Goal: Information Seeking & Learning: Check status

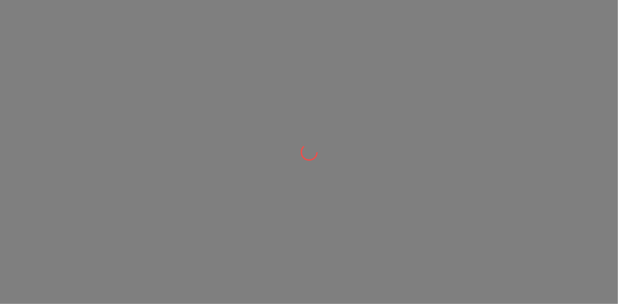
click at [303, 32] on div at bounding box center [309, 152] width 618 height 304
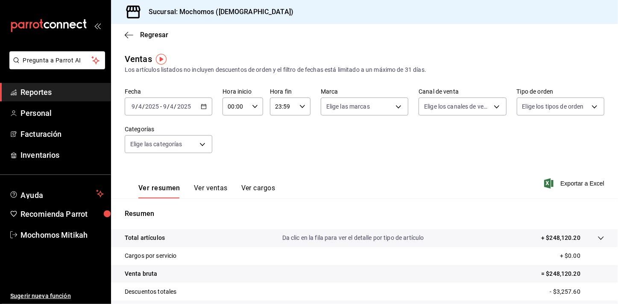
click at [67, 96] on span "Reportes" at bounding box center [61, 92] width 83 height 12
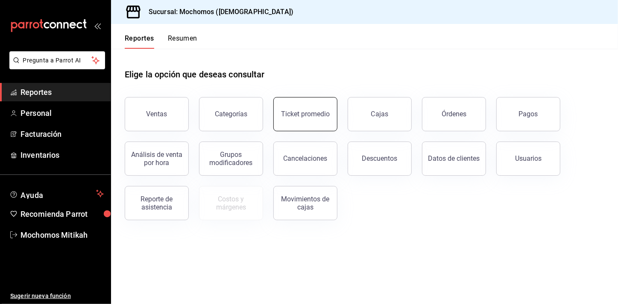
click at [306, 115] on div "Ticket promedio" at bounding box center [305, 114] width 49 height 8
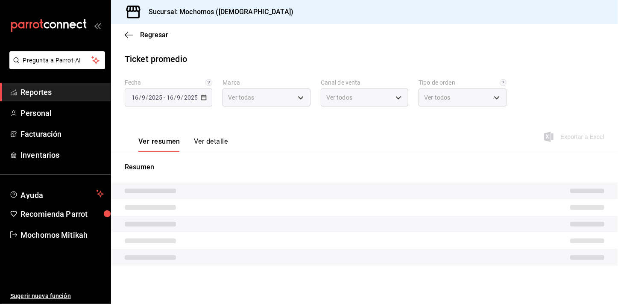
type input "d0e5f648-281b-433d-bf08-9501e0541b8c"
type input "PARROT,UBER_EATS,RAPPI,DIDI_FOOD,ONLINE"
type input "cc440b54-242b-418e-867f-ce57fb098104,EXTERNAL,95b7c8a9-84d2-4e3b-995f-2f2c21fa6…"
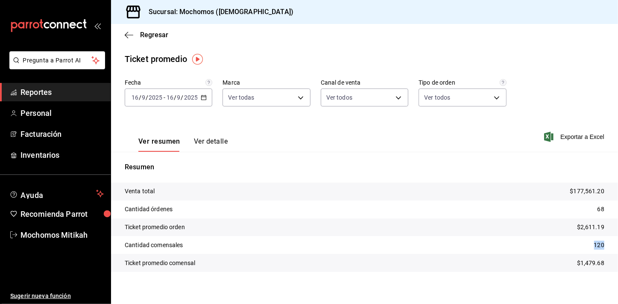
click at [610, 249] on tr "Cantidad comensales 120" at bounding box center [364, 245] width 507 height 18
click at [512, 170] on p "Resumen" at bounding box center [365, 167] width 480 height 10
click at [89, 92] on span "Reportes" at bounding box center [61, 92] width 83 height 12
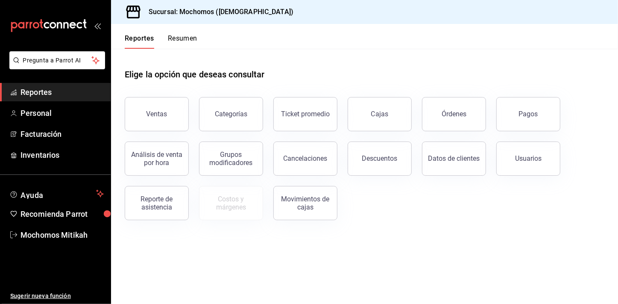
click at [64, 91] on span "Reportes" at bounding box center [61, 92] width 83 height 12
click at [295, 102] on button "Ticket promedio" at bounding box center [305, 114] width 64 height 34
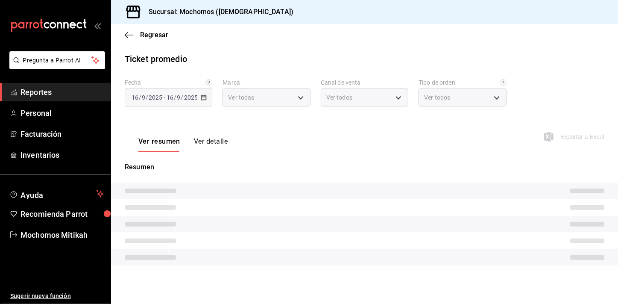
type input "d0e5f648-281b-433d-bf08-9501e0541b8c"
type input "PARROT,UBER_EATS,RAPPI,DIDI_FOOD,ONLINE"
type input "cc440b54-242b-418e-867f-ce57fb098104,EXTERNAL,95b7c8a9-84d2-4e3b-995f-2f2c21fa6…"
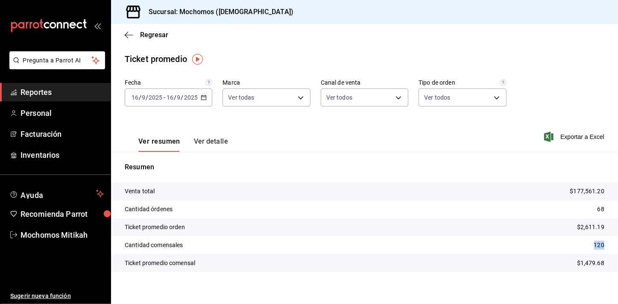
drag, startPoint x: 587, startPoint y: 244, endPoint x: 610, endPoint y: 245, distance: 23.1
click at [611, 246] on tr "Cantidad comensales 120" at bounding box center [364, 245] width 507 height 18
drag, startPoint x: 610, startPoint y: 245, endPoint x: 559, endPoint y: 231, distance: 53.3
click at [559, 231] on tr "Ticket promedio orden $2,611.19" at bounding box center [364, 227] width 507 height 18
